Goal: Check status

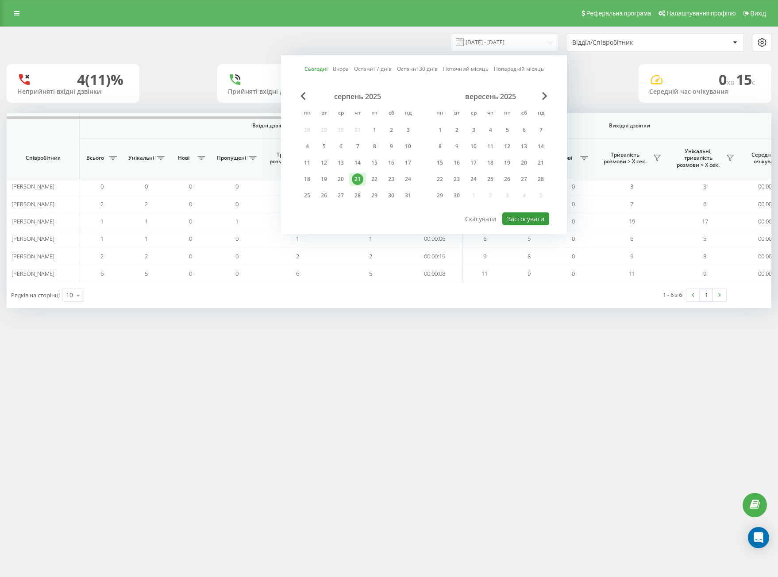
click at [534, 219] on button "Застосувати" at bounding box center [525, 218] width 47 height 13
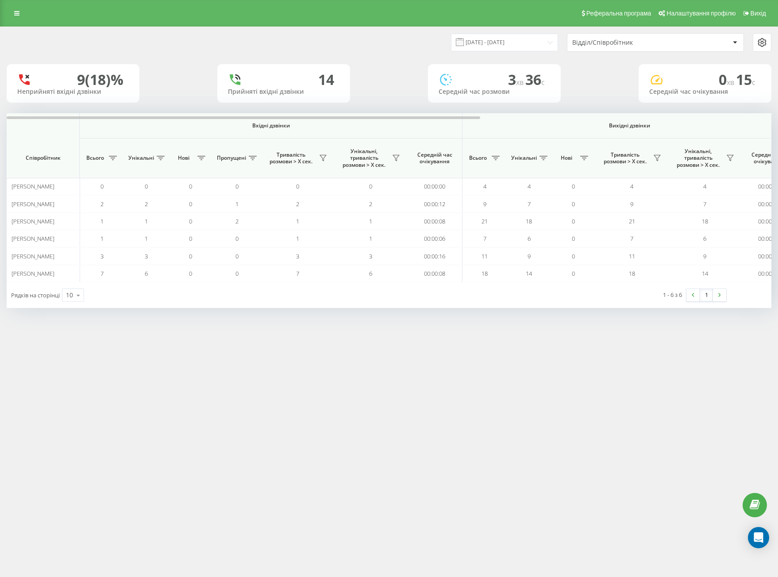
click at [620, 48] on div "Відділ/Співробітник" at bounding box center [655, 43] width 176 height 18
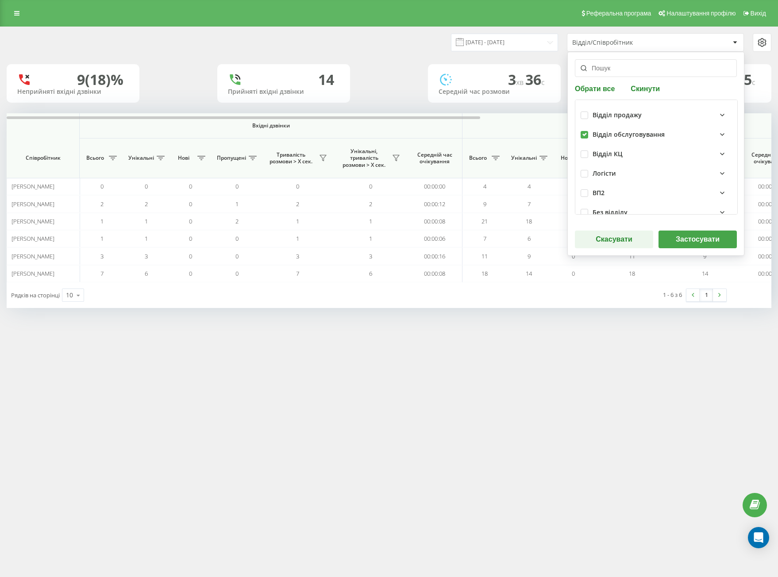
drag, startPoint x: 685, startPoint y: 232, endPoint x: 680, endPoint y: 234, distance: 5.2
click at [685, 235] on button "Застосувати" at bounding box center [698, 240] width 78 height 18
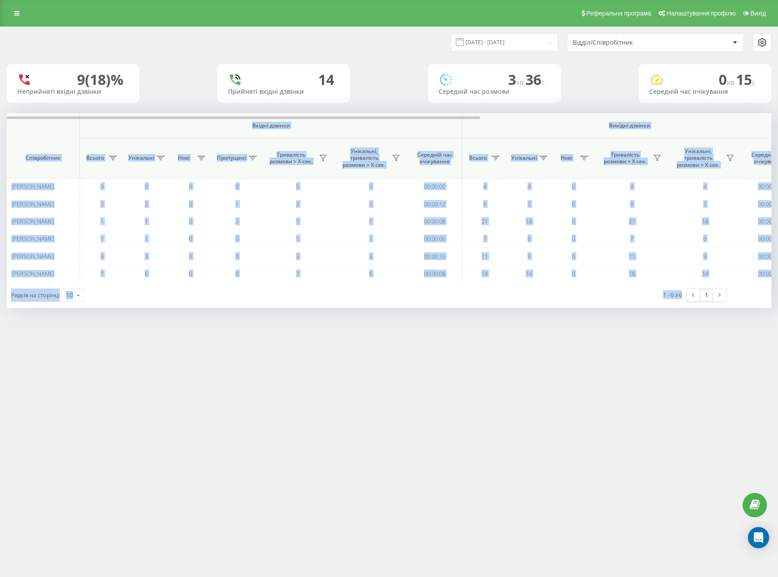
drag, startPoint x: 30, startPoint y: 126, endPoint x: 683, endPoint y: 324, distance: 682.7
click at [687, 330] on div "Реферальна програма Налаштування профілю Вихід [DATE] - [DATE] Відділ/Співробіт…" at bounding box center [389, 288] width 778 height 577
copy div "Loremi dolorsi Ametcon adipisc Eli seddoei Temporincidi Utlabo Etdolorem Aliq E…"
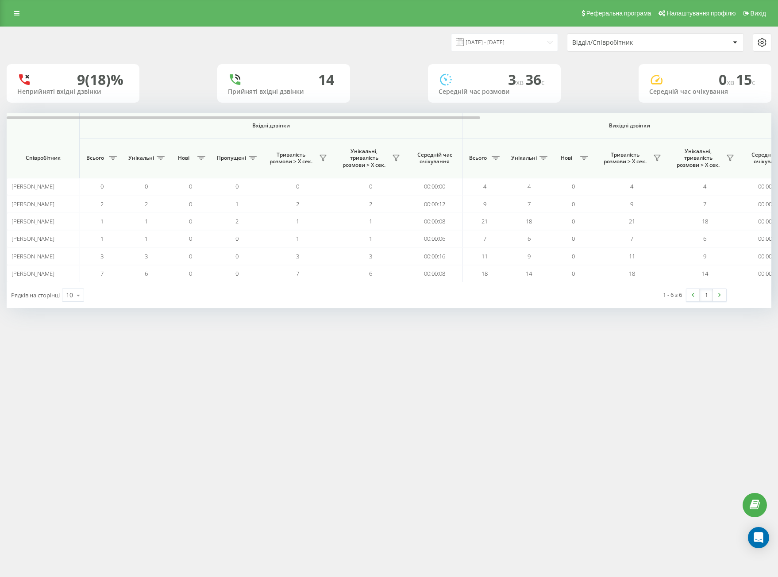
click at [605, 42] on div "Відділ/Співробітник" at bounding box center [625, 43] width 106 height 8
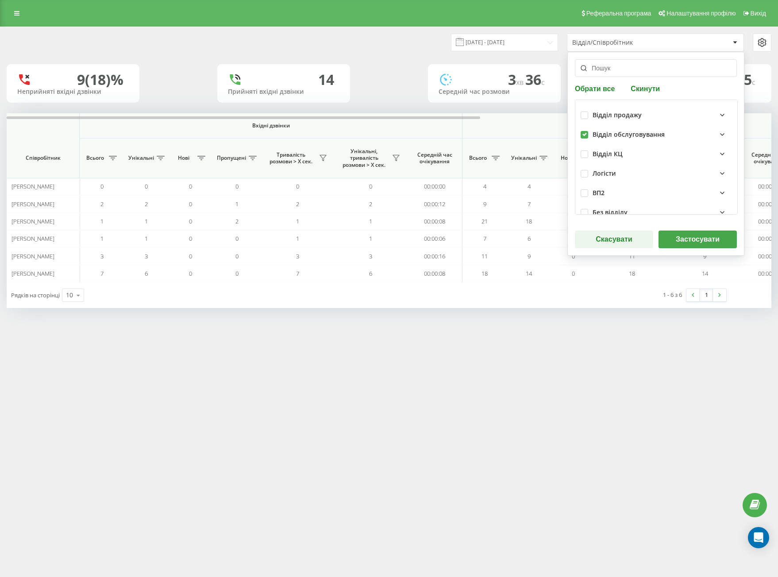
click at [688, 243] on button "Застосувати" at bounding box center [698, 240] width 78 height 18
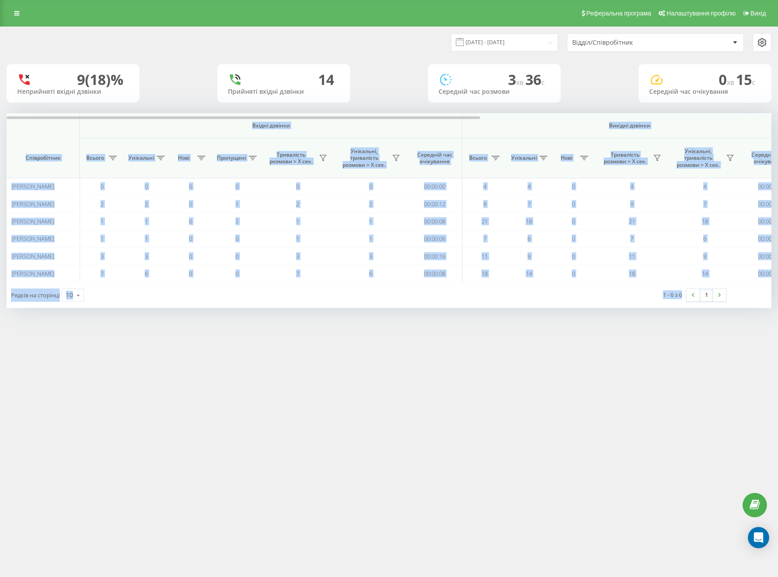
drag, startPoint x: 40, startPoint y: 131, endPoint x: 674, endPoint y: 305, distance: 656.7
click at [687, 325] on div "[DATE] - [DATE] Відділ/Співробітник 9 (18)% Неприйняті вхідні дзвінки 14 Прийня…" at bounding box center [389, 176] width 778 height 299
copy div "Loremi dolorsi Ametcon adipisc Eli seddoei Temporincidi Utlabo Etdolorem Aliq E…"
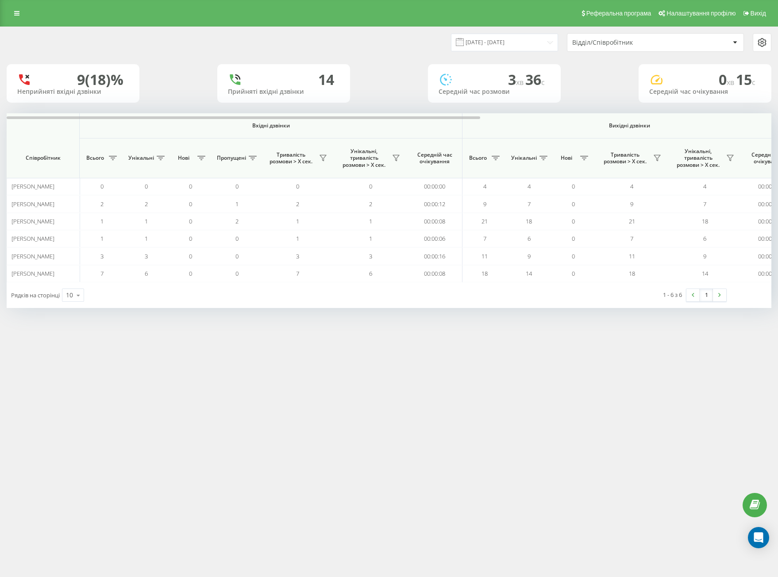
click at [655, 42] on div "Відділ/Співробітник" at bounding box center [625, 43] width 106 height 8
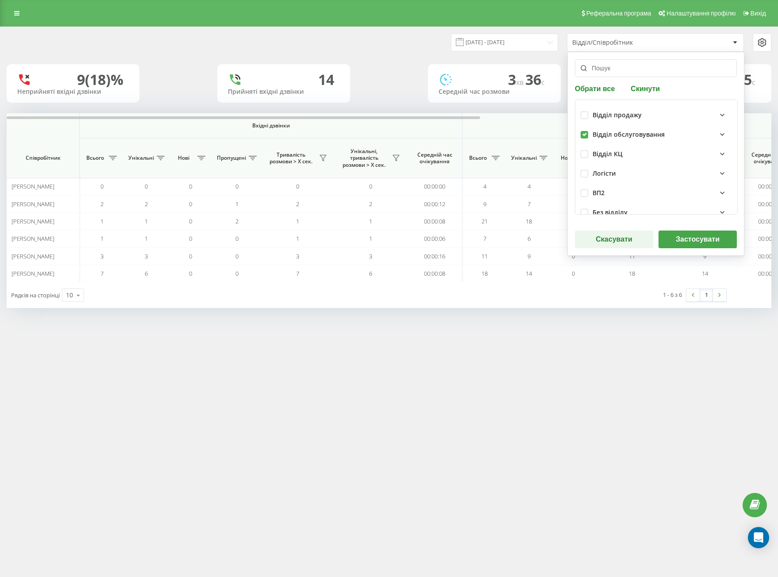
click at [699, 241] on button "Застосувати" at bounding box center [698, 240] width 78 height 18
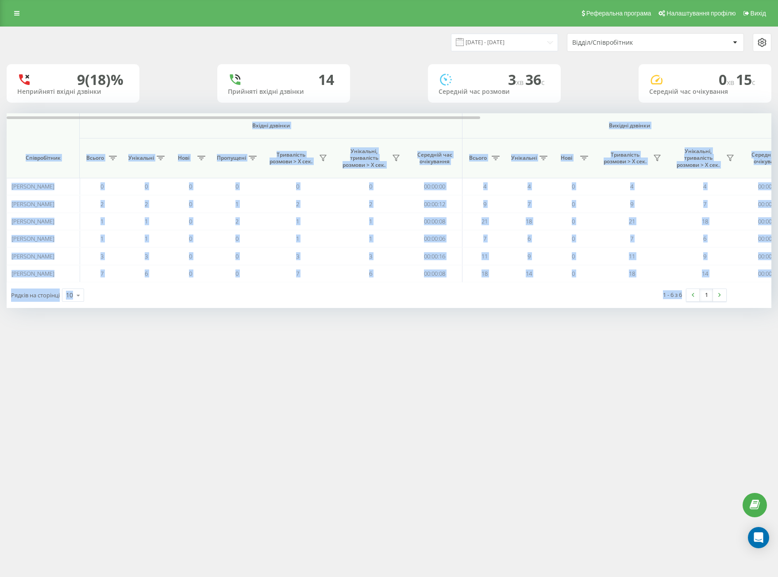
drag, startPoint x: 125, startPoint y: 162, endPoint x: 678, endPoint y: 315, distance: 573.8
click at [677, 317] on div "[DATE] - [DATE] Відділ/Співробітник 9 (18)% Неприйняті вхідні дзвінки 14 Прийня…" at bounding box center [389, 176] width 778 height 299
copy div "Loremi dolorsi Ametcon adipisc Eli seddoei Temporincidi Utlabo Etdolorem Aliq E…"
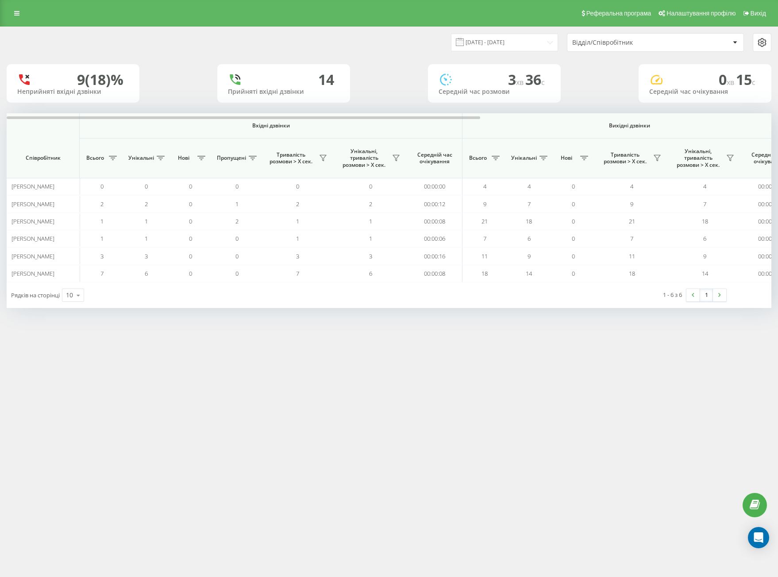
drag, startPoint x: 649, startPoint y: 42, endPoint x: 648, endPoint y: 48, distance: 6.2
click at [649, 42] on div "Відділ/Співробітник" at bounding box center [625, 43] width 106 height 8
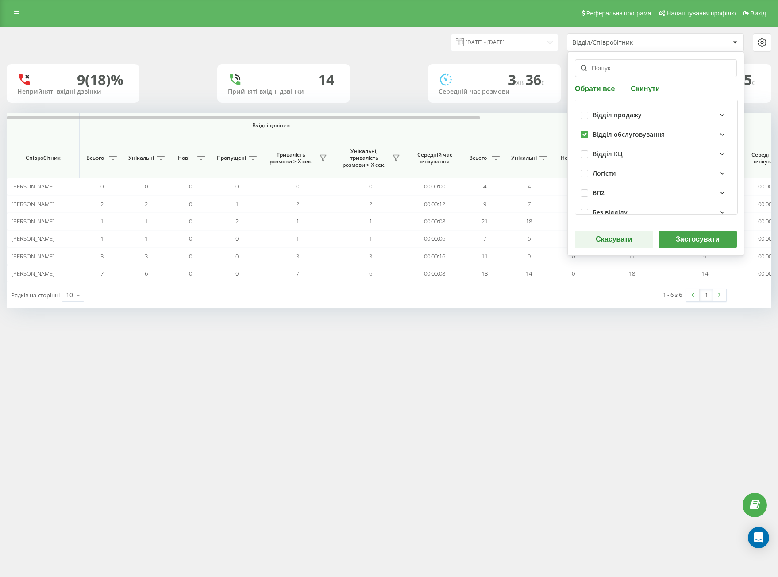
click at [695, 237] on button "Застосувати" at bounding box center [698, 240] width 78 height 18
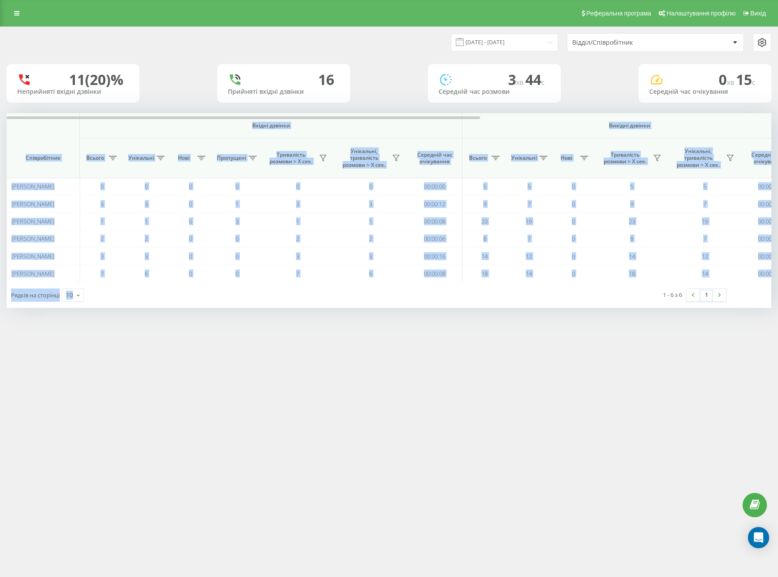
drag, startPoint x: 35, startPoint y: 124, endPoint x: 665, endPoint y: 315, distance: 659.1
click at [663, 318] on div "[DATE] - [DATE] Відділ/Співробітник 11 (20)% Неприйняті вхідні дзвінки [GEOGRAP…" at bounding box center [389, 176] width 778 height 299
